Goal: Task Accomplishment & Management: Manage account settings

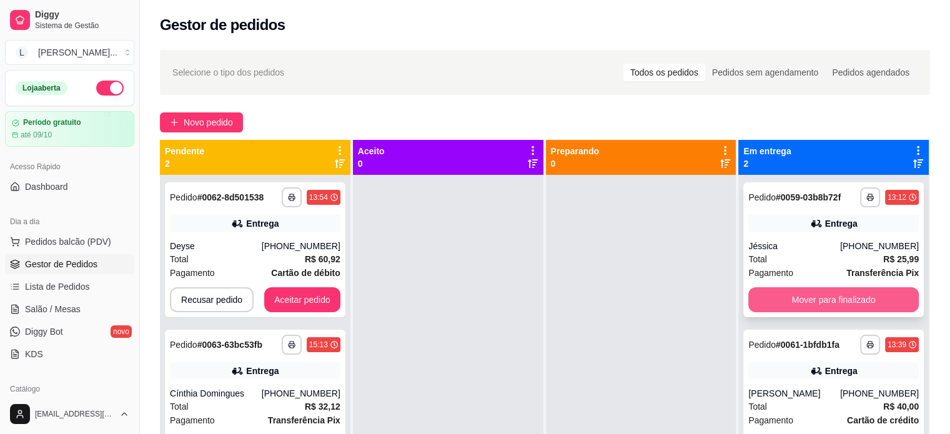
click at [803, 309] on button "Mover para finalizado" at bounding box center [833, 299] width 171 height 25
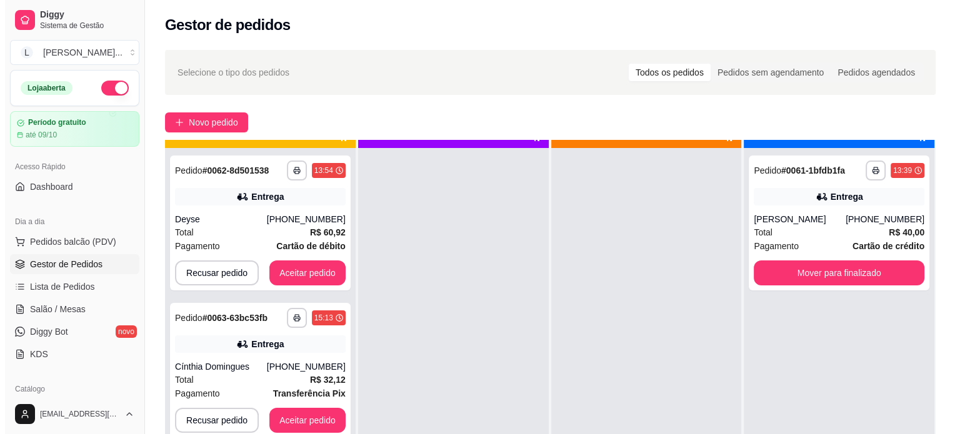
scroll to position [35, 0]
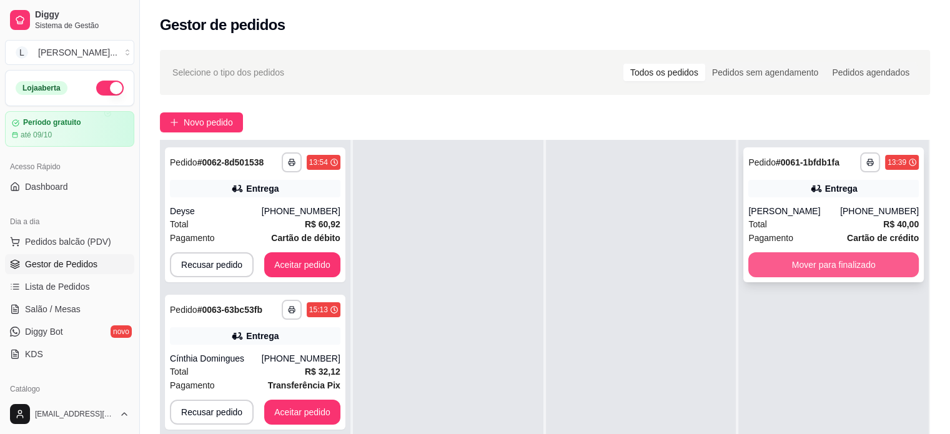
click at [799, 272] on button "Mover para finalizado" at bounding box center [833, 264] width 171 height 25
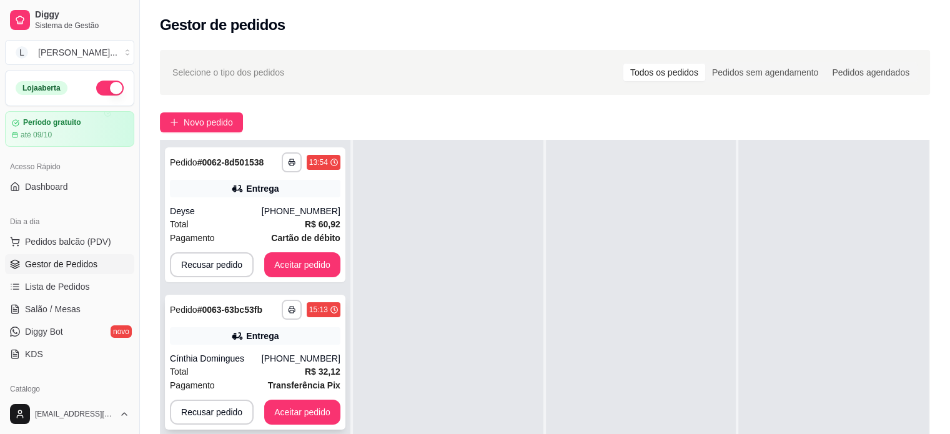
click at [276, 348] on div "**********" at bounding box center [255, 362] width 181 height 135
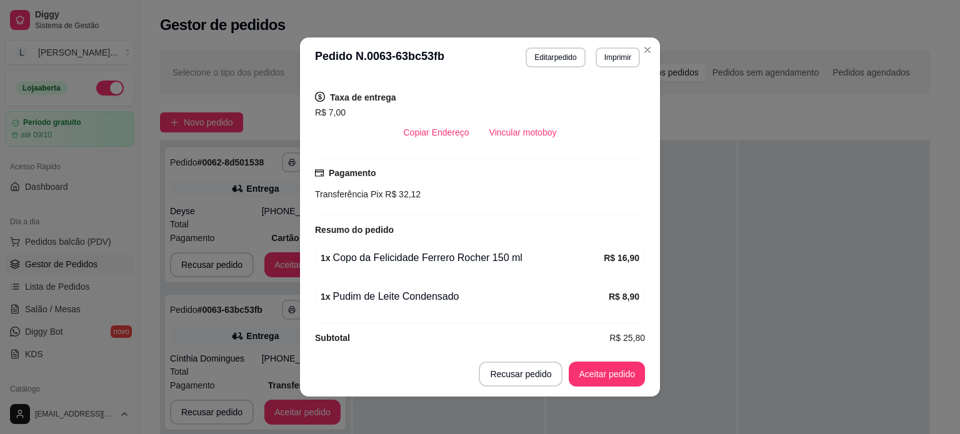
scroll to position [250, 0]
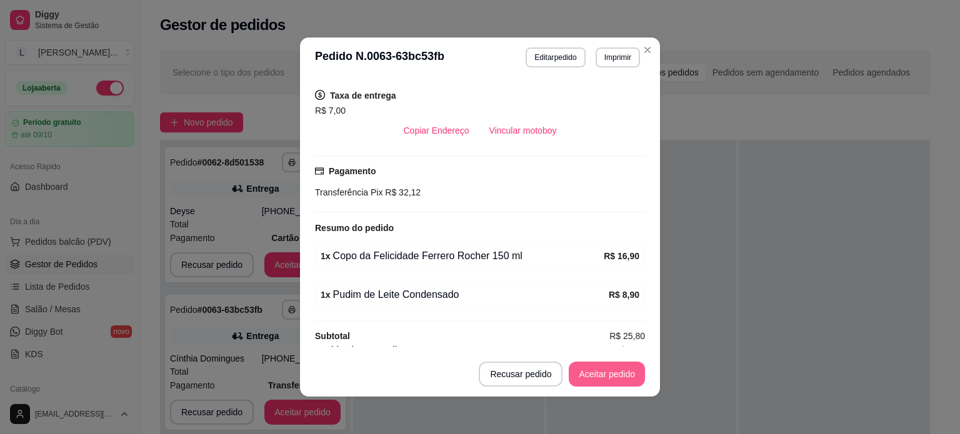
click at [597, 369] on button "Aceitar pedido" at bounding box center [607, 374] width 76 height 25
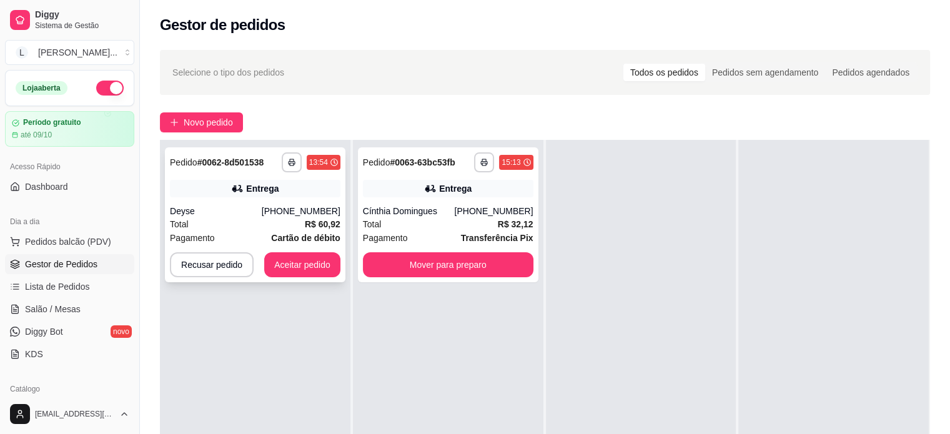
click at [259, 227] on div "Total R$ 60,92" at bounding box center [255, 224] width 171 height 14
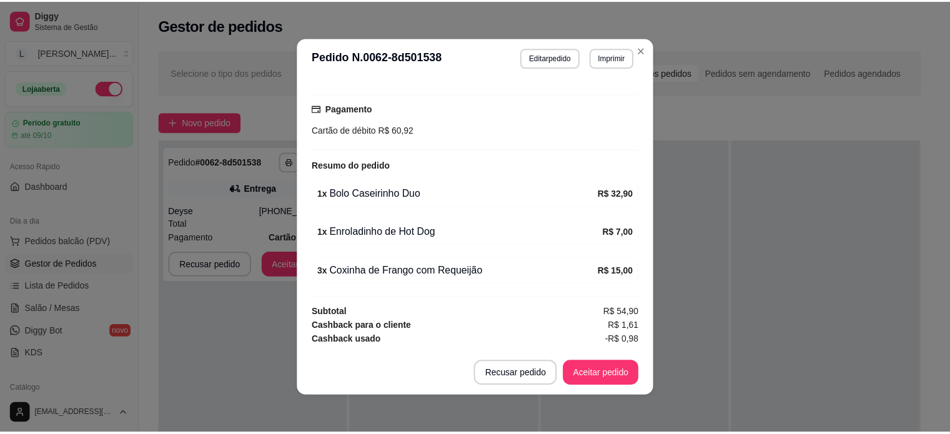
scroll to position [324, 0]
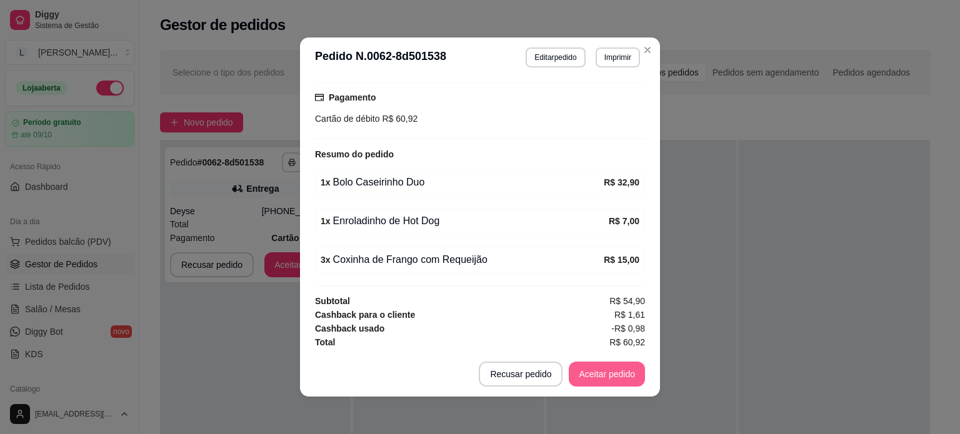
click at [605, 376] on button "Aceitar pedido" at bounding box center [607, 374] width 76 height 25
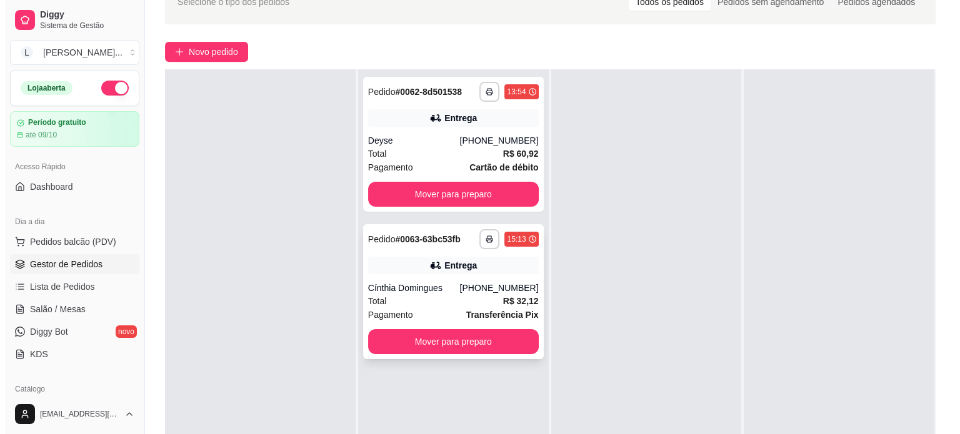
scroll to position [125, 0]
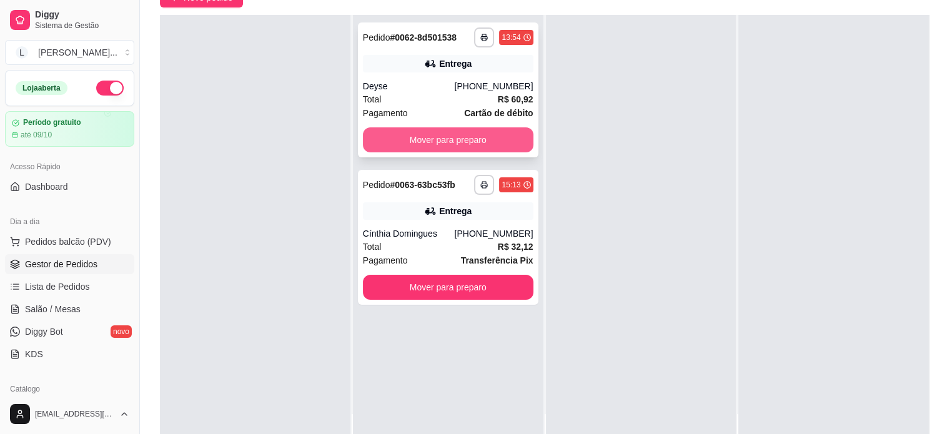
click at [429, 142] on button "Mover para preparo" at bounding box center [448, 139] width 171 height 25
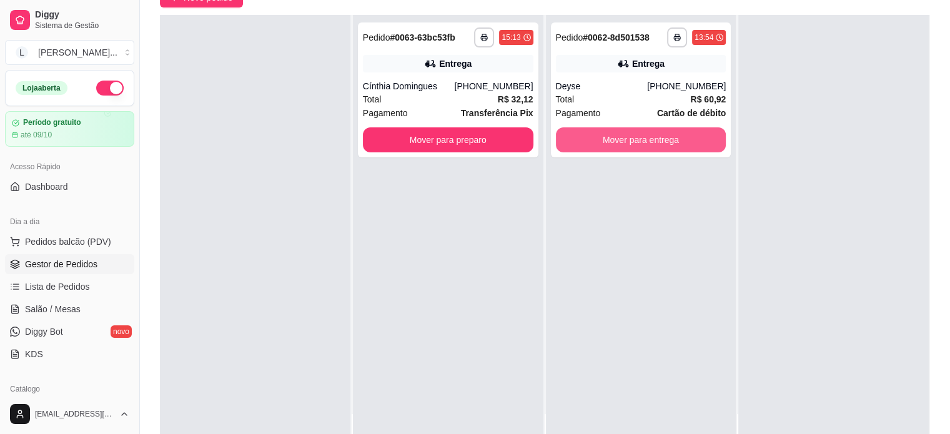
click at [585, 142] on button "Mover para entrega" at bounding box center [641, 139] width 171 height 25
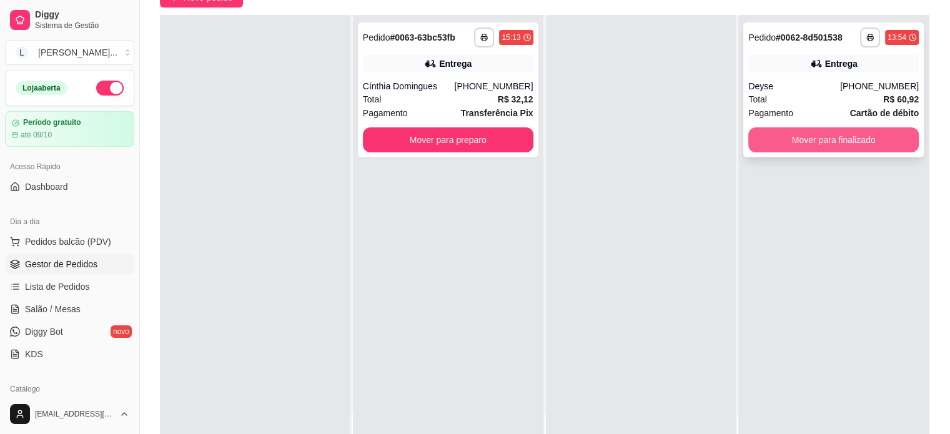
click at [779, 142] on button "Mover para finalizado" at bounding box center [833, 139] width 171 height 25
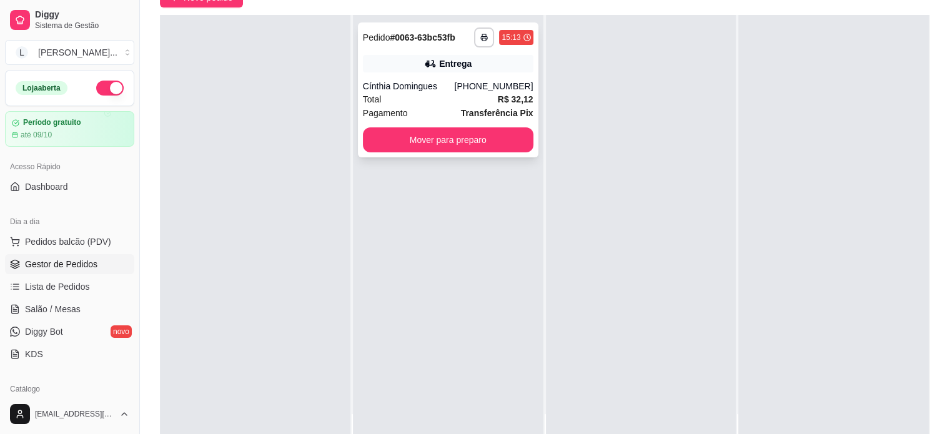
click at [433, 91] on div "Cínthia Domingues" at bounding box center [409, 86] width 92 height 12
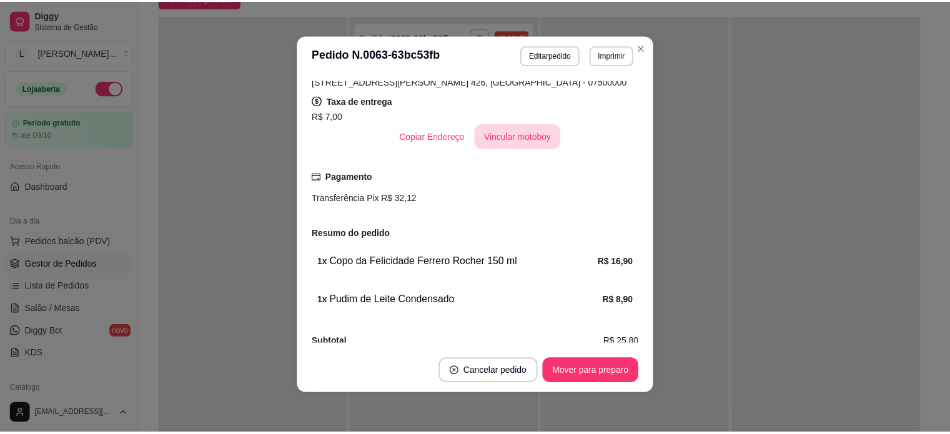
scroll to position [285, 0]
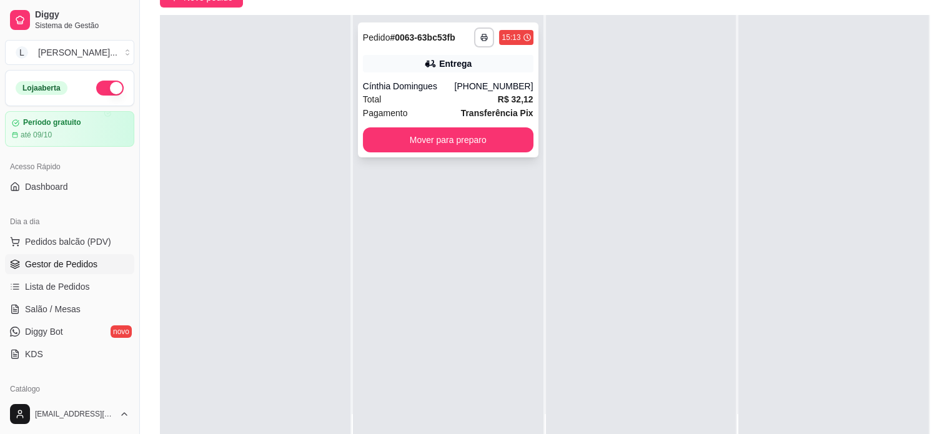
click at [427, 88] on div "Cínthia Domingues" at bounding box center [409, 86] width 92 height 12
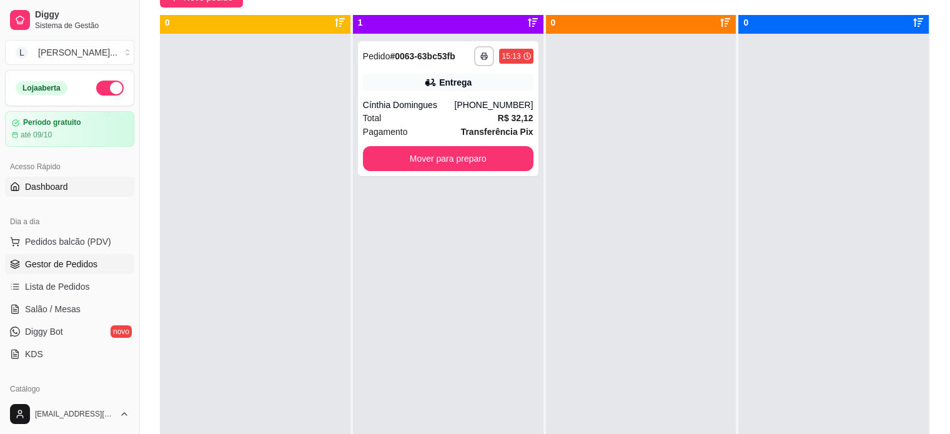
scroll to position [0, 0]
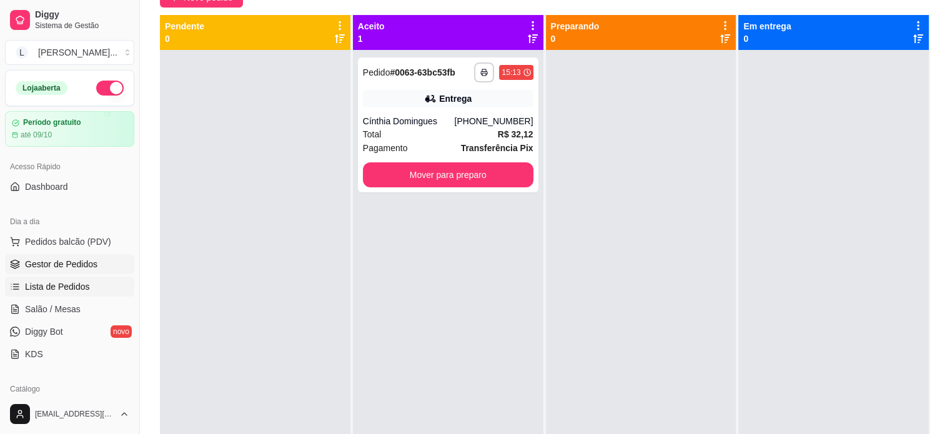
click at [60, 291] on span "Lista de Pedidos" at bounding box center [57, 287] width 65 height 12
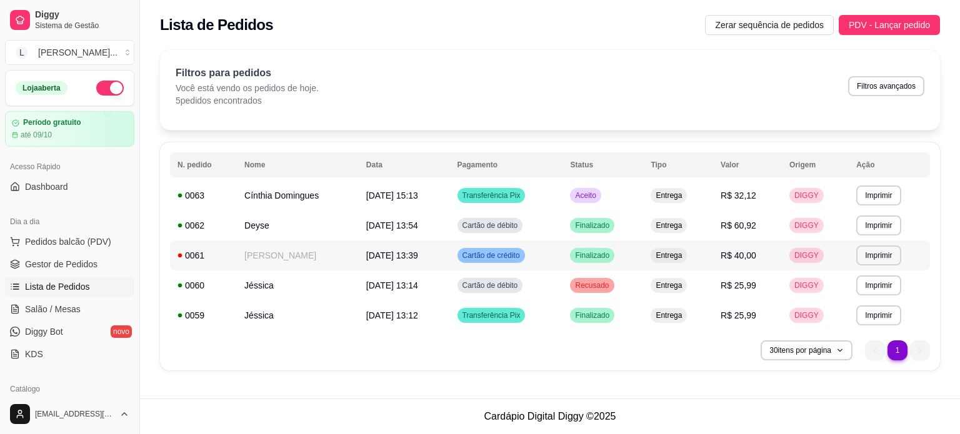
click at [334, 254] on td "Bianca Rocha" at bounding box center [298, 256] width 122 height 30
drag, startPoint x: 78, startPoint y: 243, endPoint x: 77, endPoint y: 252, distance: 8.8
click at [78, 243] on span "Pedidos balcão (PDV)" at bounding box center [68, 242] width 86 height 12
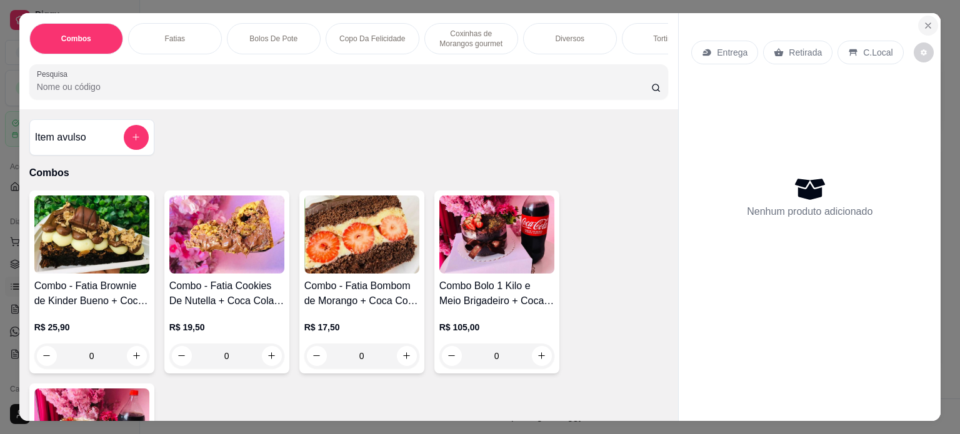
click at [930, 21] on button "Close" at bounding box center [928, 26] width 20 height 20
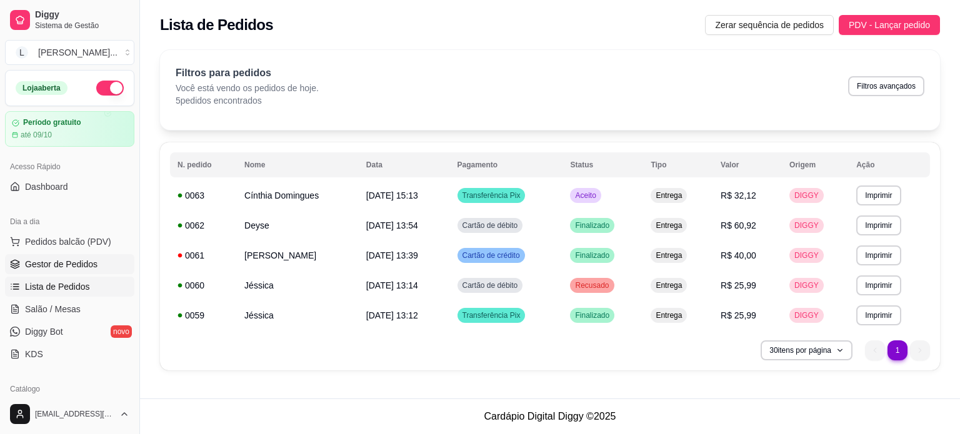
click at [102, 259] on link "Gestor de Pedidos" at bounding box center [69, 264] width 129 height 20
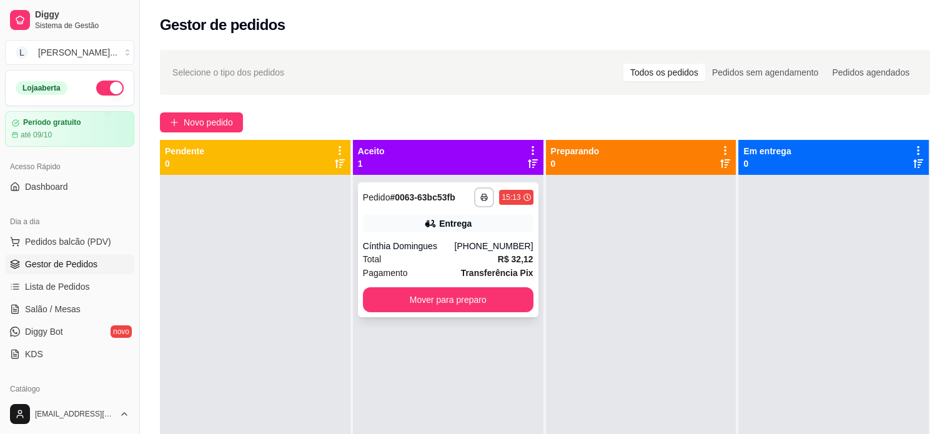
click at [490, 293] on button "Mover para preparo" at bounding box center [448, 299] width 171 height 25
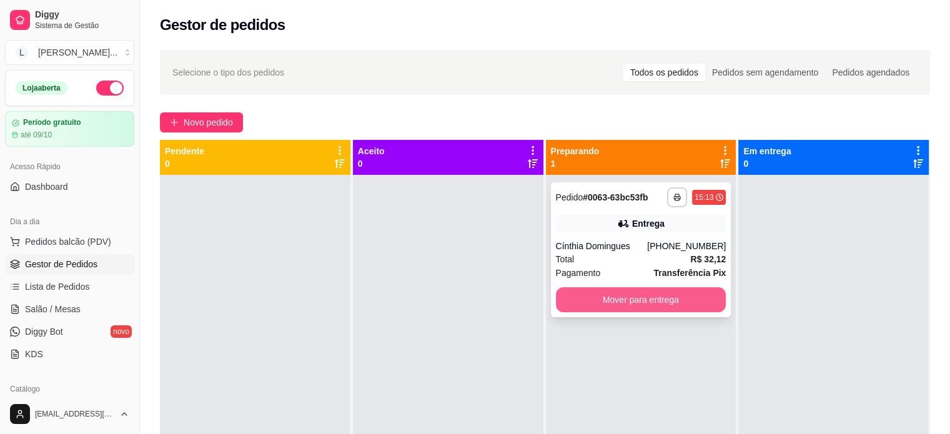
click at [619, 309] on button "Mover para entrega" at bounding box center [641, 299] width 171 height 25
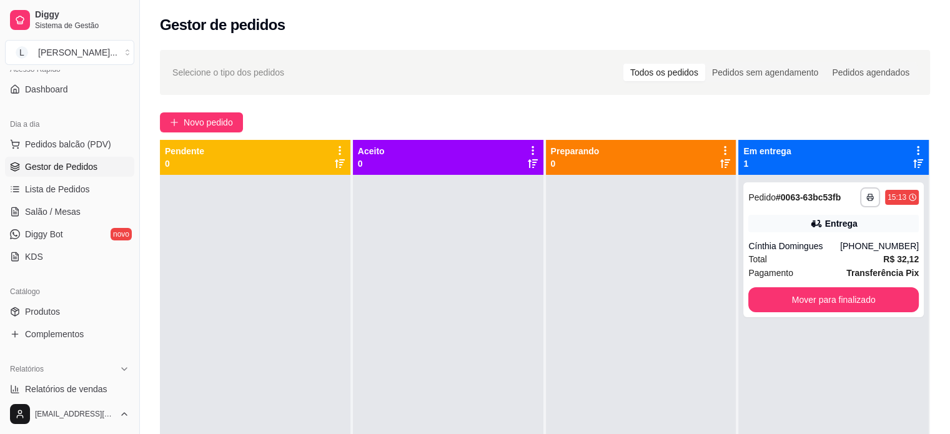
scroll to position [187, 0]
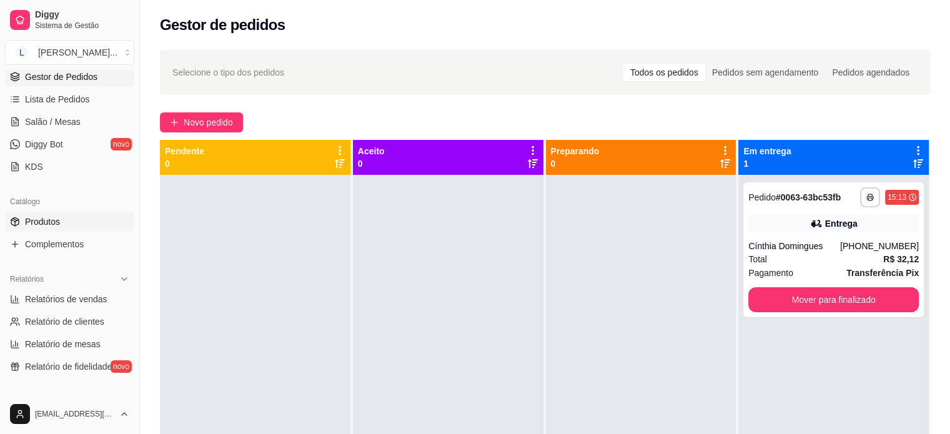
click at [34, 213] on link "Produtos" at bounding box center [69, 222] width 129 height 20
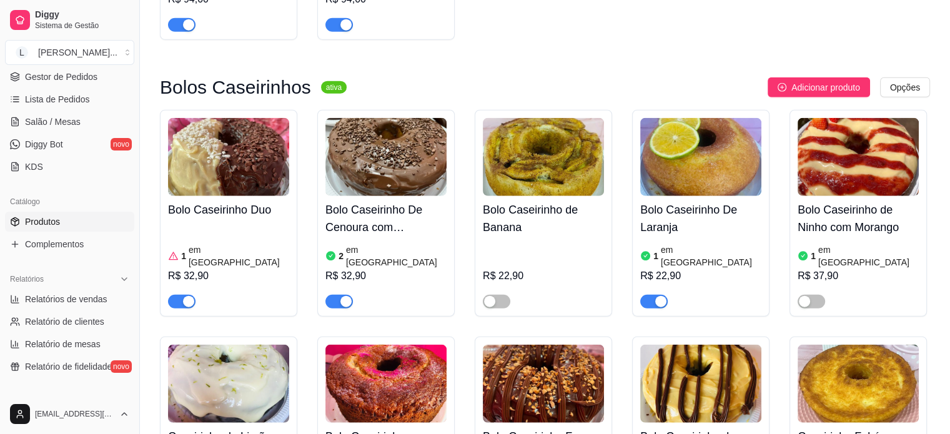
scroll to position [3186, 0]
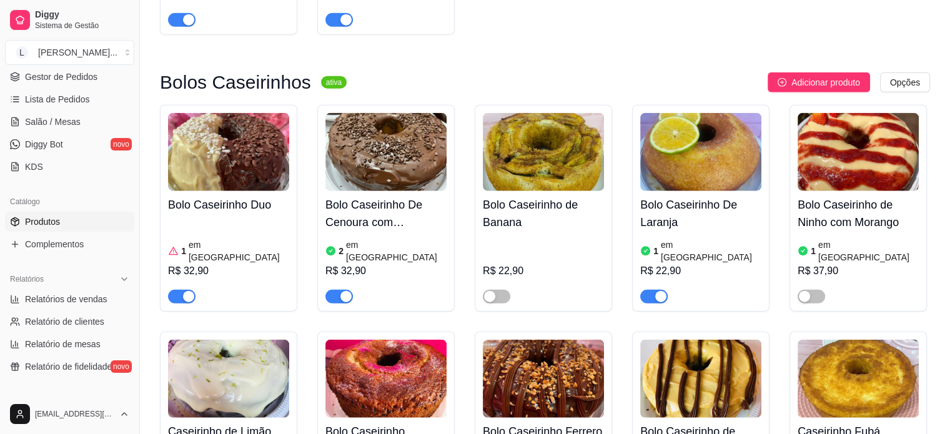
click at [651, 290] on span "button" at bounding box center [653, 297] width 27 height 14
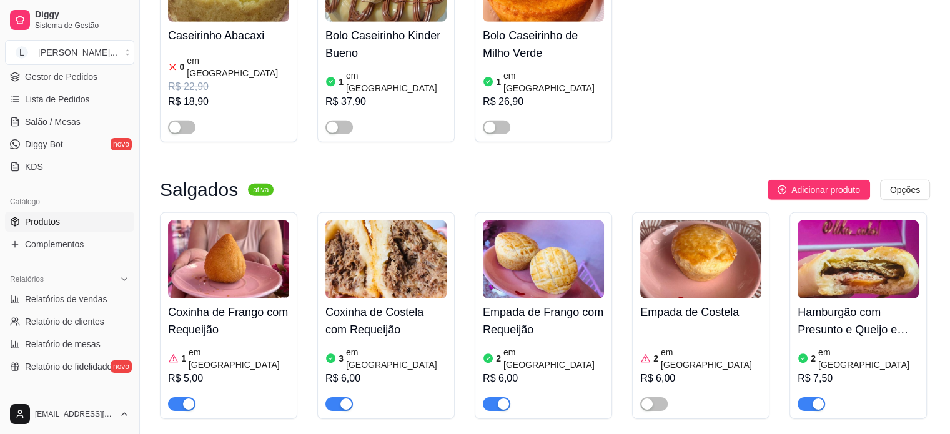
scroll to position [3811, 0]
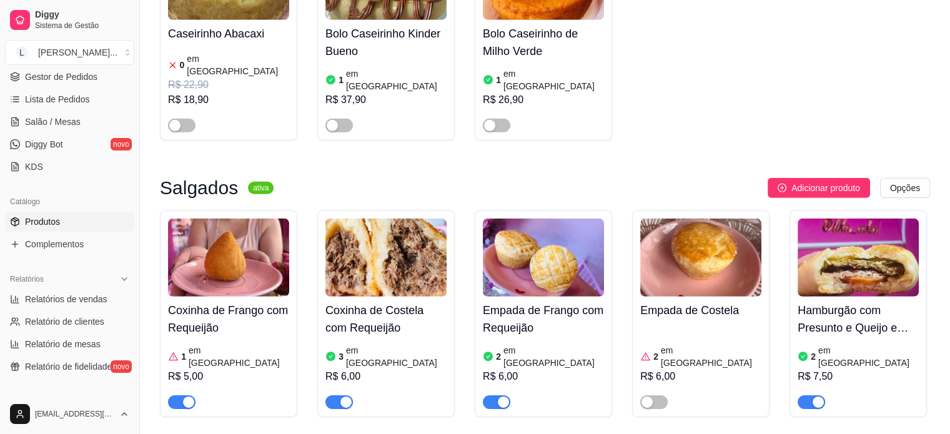
click at [492, 395] on span "button" at bounding box center [496, 402] width 27 height 14
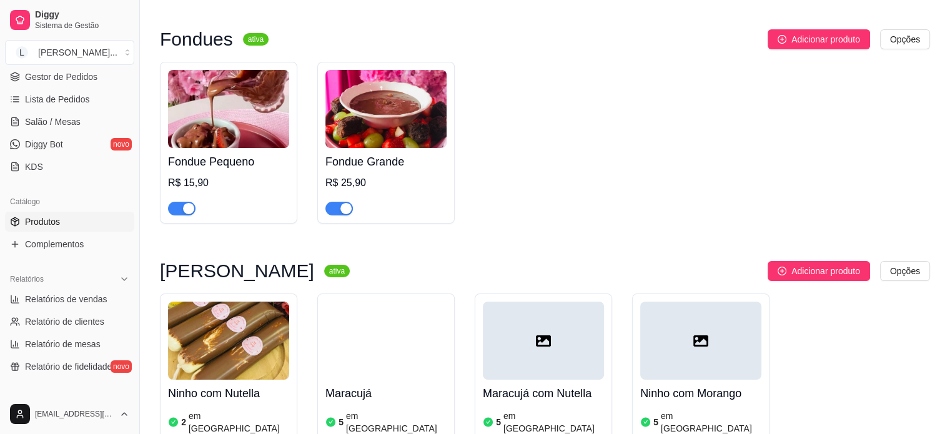
scroll to position [4498, 0]
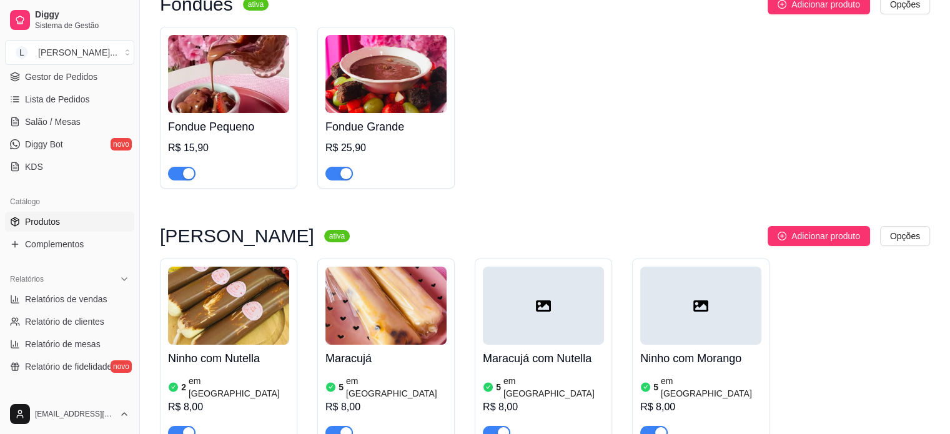
click at [182, 426] on span "button" at bounding box center [181, 433] width 27 height 14
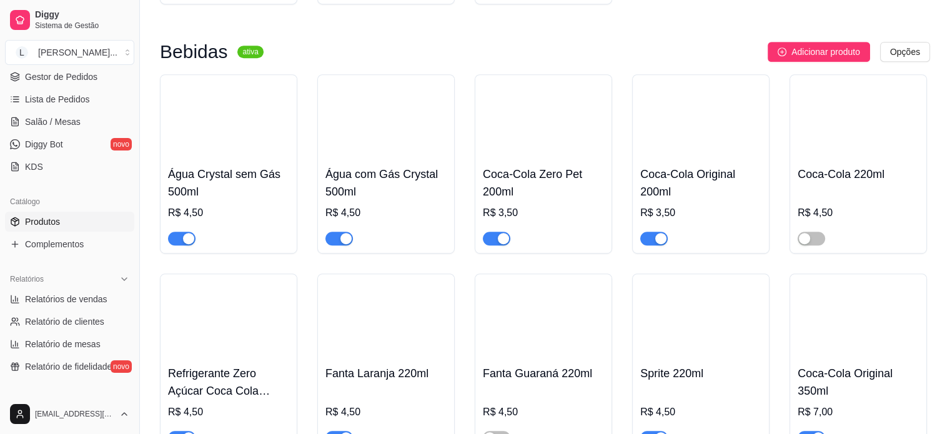
scroll to position [5493, 0]
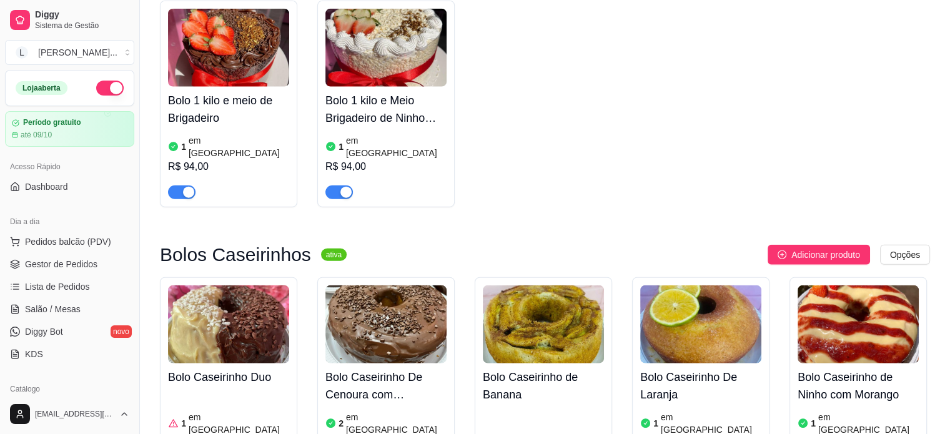
scroll to position [3186, 0]
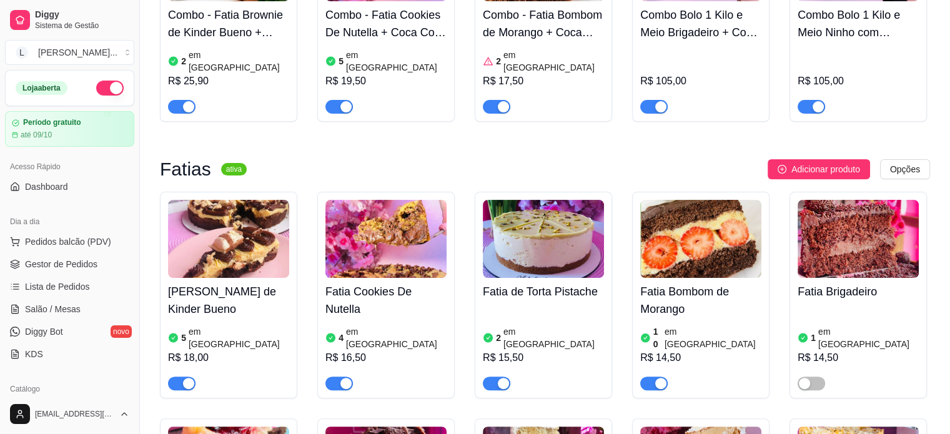
scroll to position [250, 0]
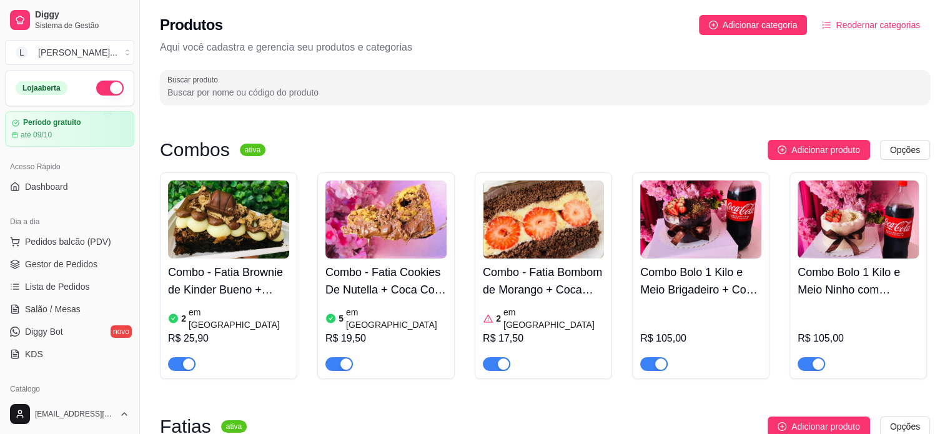
click at [329, 62] on div "Produtos Adicionar categoria Reodernar categorias Aqui você cadastra e gerencia…" at bounding box center [545, 56] width 810 height 112
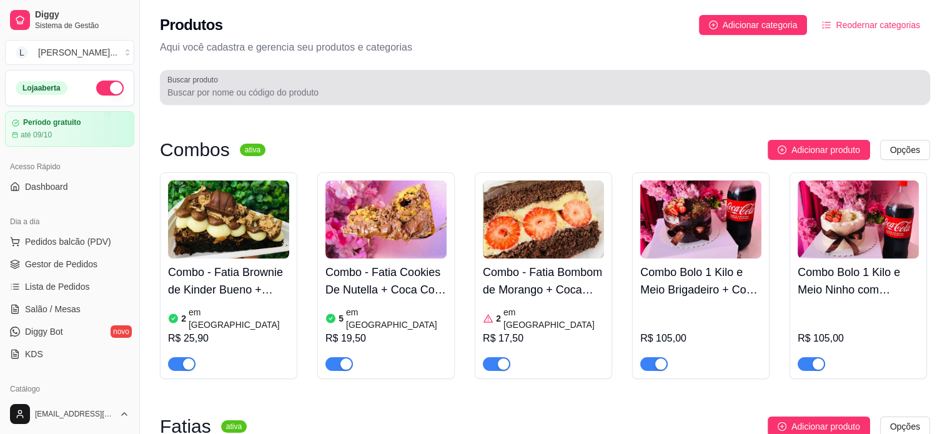
click at [327, 102] on div "Buscar produto" at bounding box center [545, 87] width 770 height 35
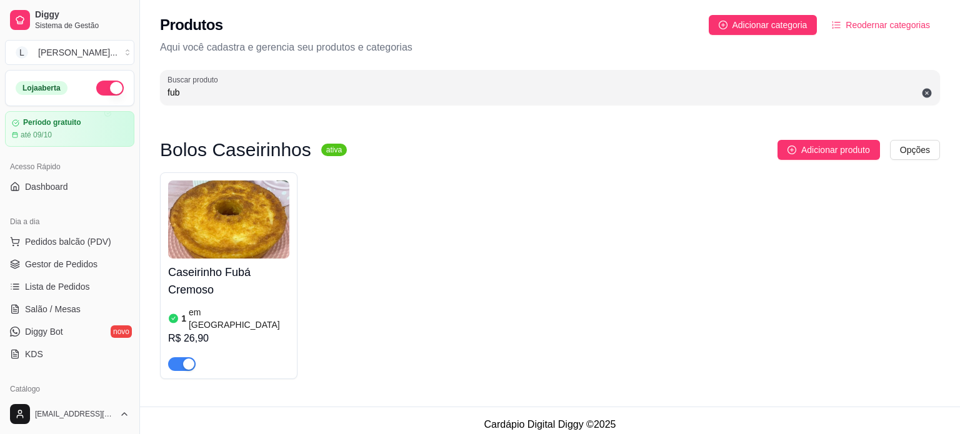
type input "fub"
click at [177, 357] on span "button" at bounding box center [181, 364] width 27 height 14
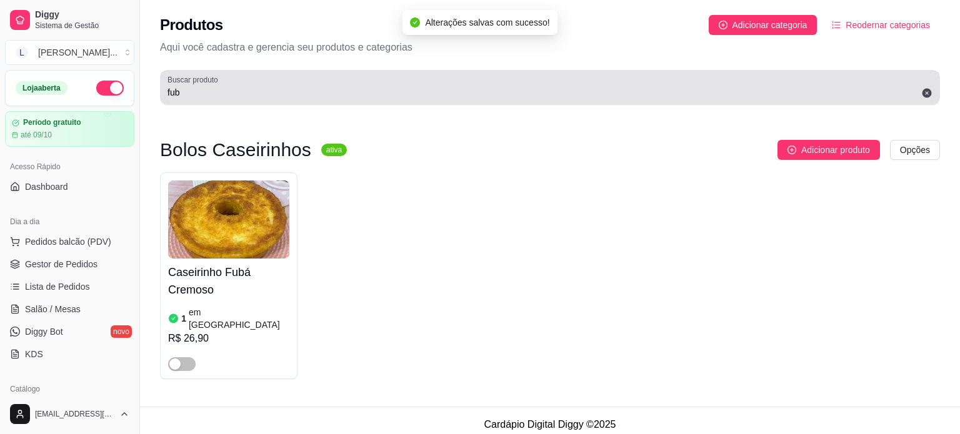
click at [200, 97] on input "fub" at bounding box center [549, 92] width 765 height 12
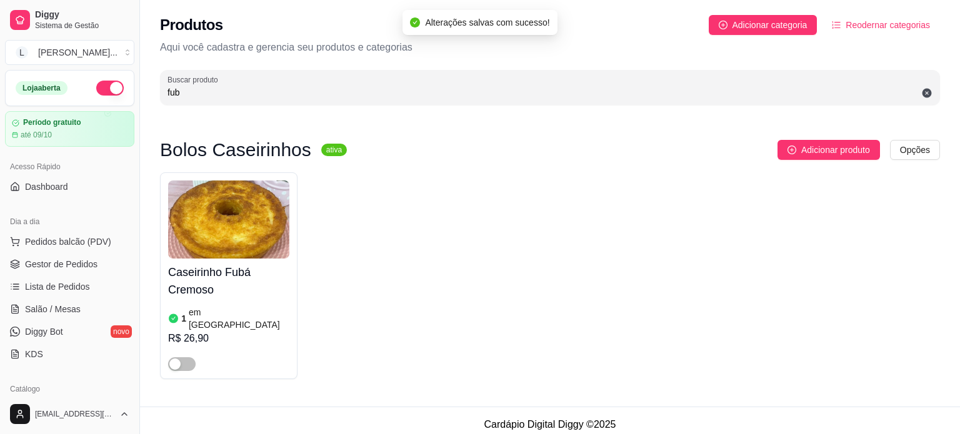
click at [200, 97] on input "fub" at bounding box center [549, 92] width 765 height 12
